Goal: Contribute content: Add original content to the website for others to see

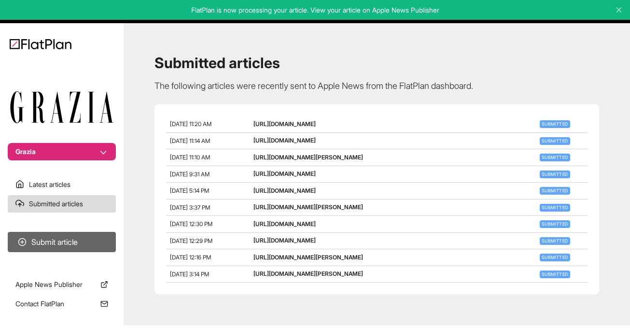
click at [45, 243] on button "Submit article" at bounding box center [62, 242] width 108 height 20
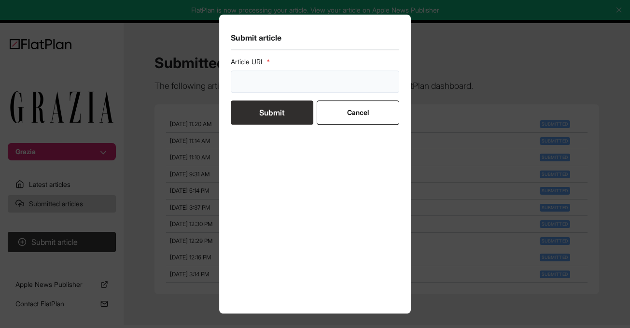
click at [347, 76] on input "url" at bounding box center [315, 81] width 169 height 22
paste input "[URL][DOMAIN_NAME]"
type input "[URL][DOMAIN_NAME]"
click at [272, 113] on button "Submit" at bounding box center [272, 112] width 82 height 24
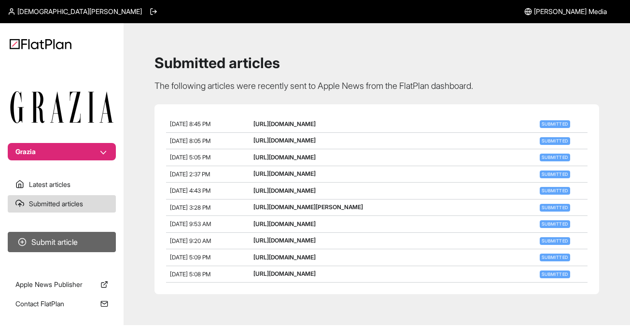
click at [82, 247] on button "Submit article" at bounding box center [62, 242] width 108 height 20
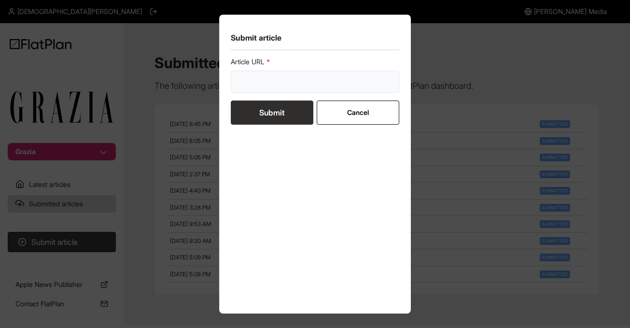
click at [291, 79] on input "url" at bounding box center [315, 81] width 169 height 22
paste input "[URL][DOMAIN_NAME][PERSON_NAME][PERSON_NAME]"
type input "[URL][DOMAIN_NAME][PERSON_NAME][PERSON_NAME]"
click at [261, 115] on button "Submit" at bounding box center [272, 112] width 82 height 24
